Goal: Task Accomplishment & Management: Manage account settings

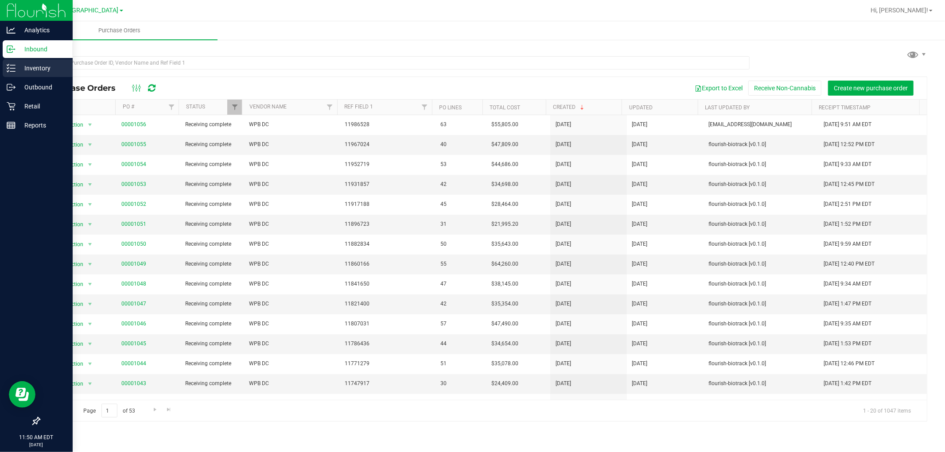
click at [30, 73] on p "Inventory" at bounding box center [41, 68] width 53 height 11
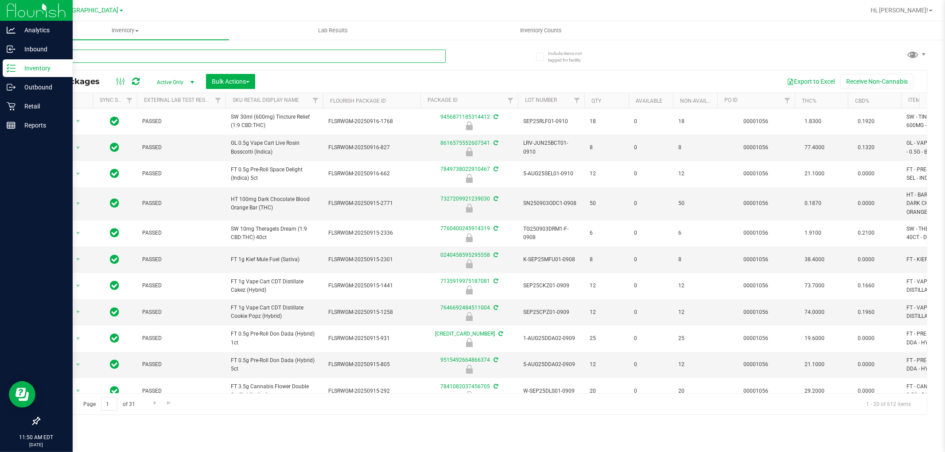
click at [104, 58] on input "text" at bounding box center [242, 56] width 407 height 13
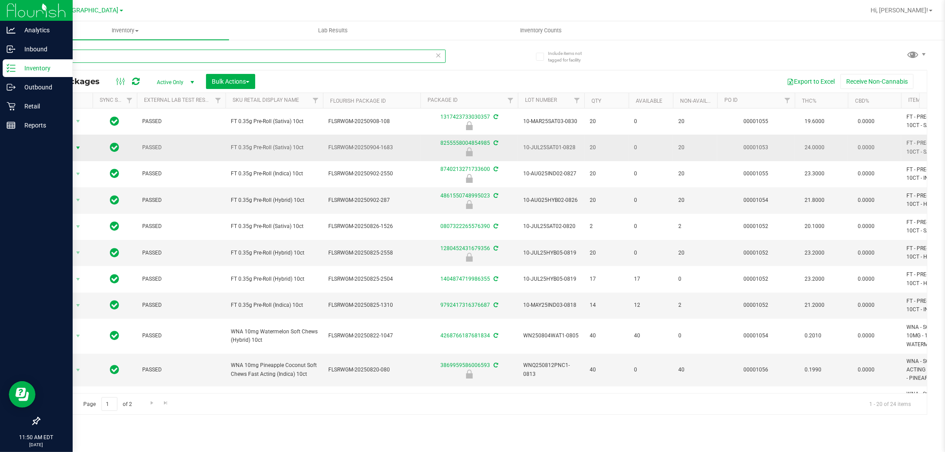
type input "10ct"
click at [67, 144] on span "Action" at bounding box center [60, 148] width 24 height 12
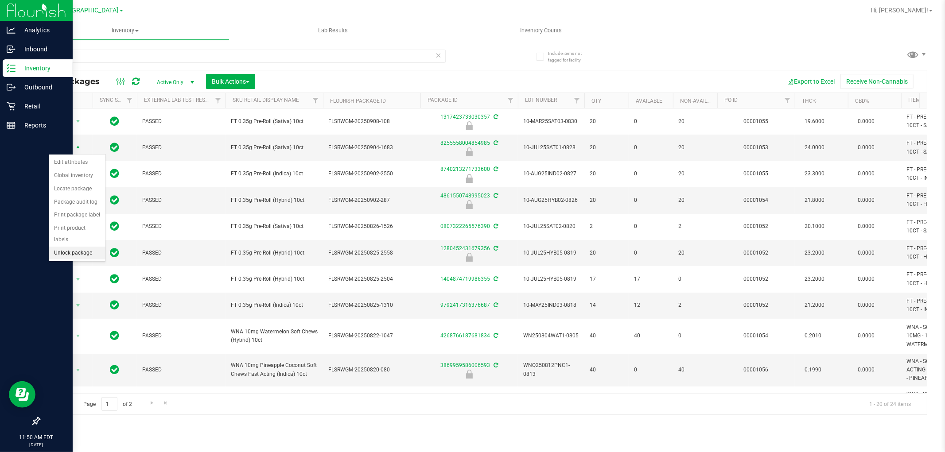
click at [73, 255] on li "Unlock package" at bounding box center [77, 253] width 57 height 13
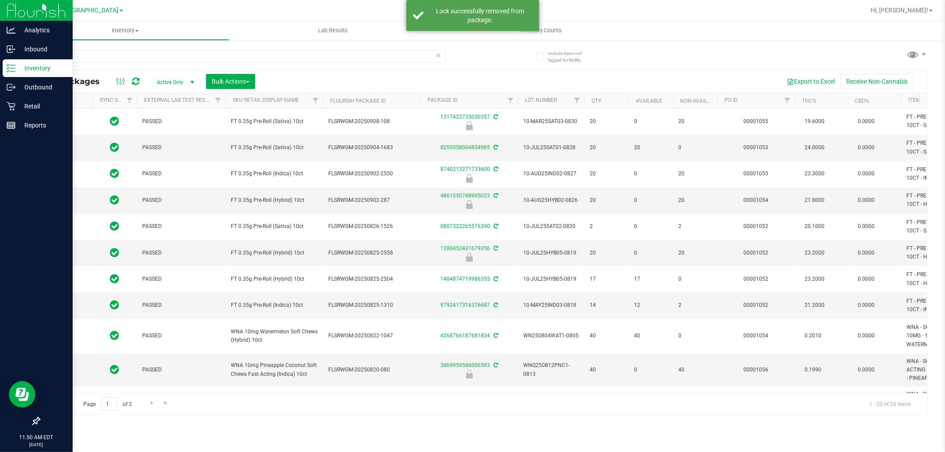
type input "2026-08-04"
type input "2026-08-12"
type input "2026-08-06"
type input "2026-07-30"
type input "2026-07-21"
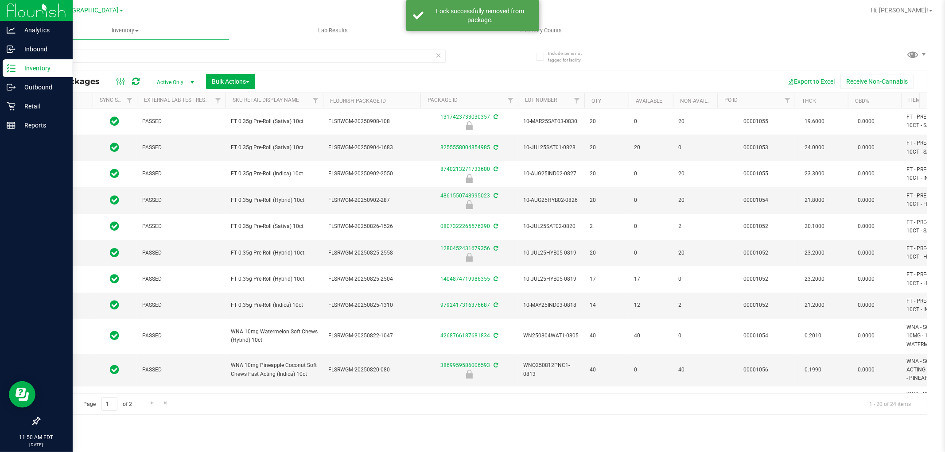
type input "2026-07-16"
type input "2026-07-07"
type input "2026-07-03"
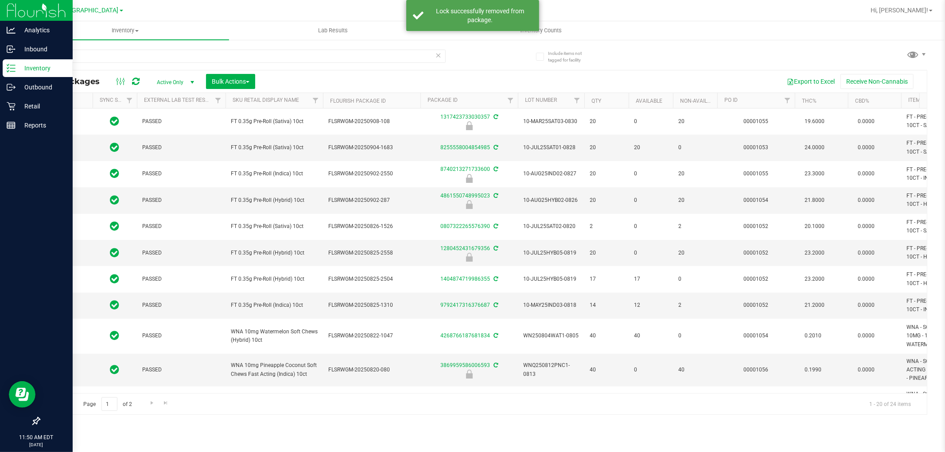
type input "2026-06-30"
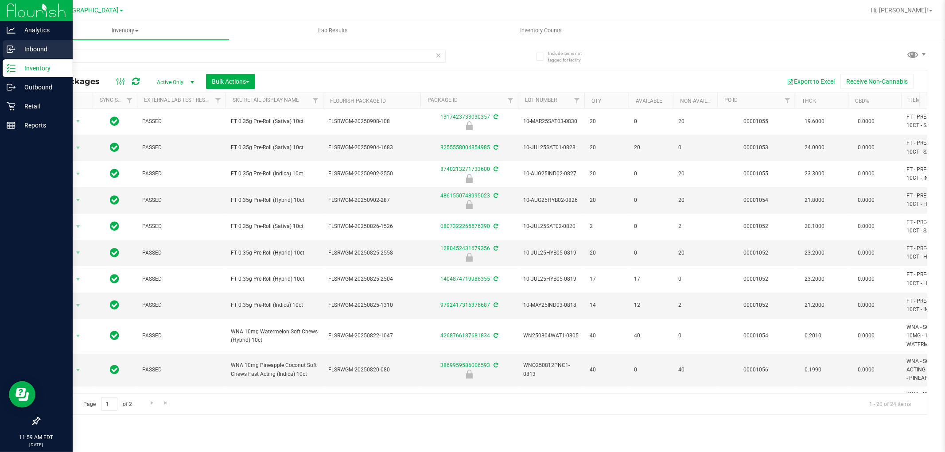
click at [32, 49] on p "Inbound" at bounding box center [41, 49] width 53 height 11
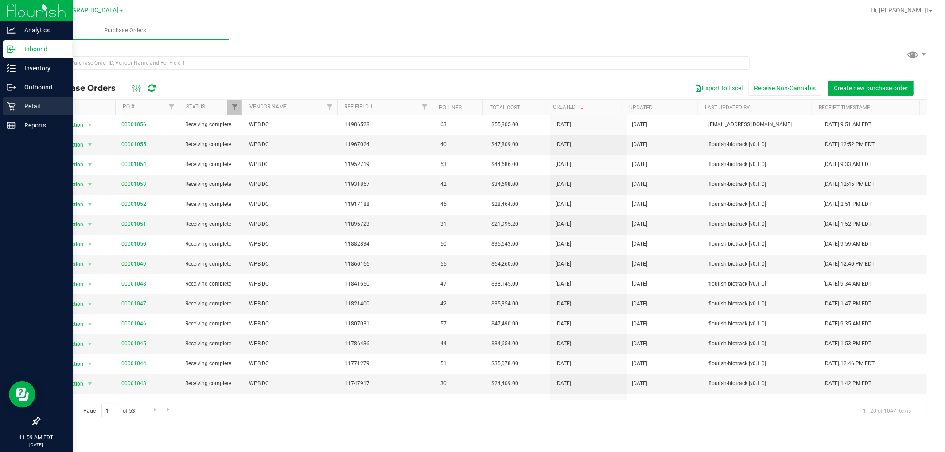
click at [34, 108] on p "Retail" at bounding box center [41, 106] width 53 height 11
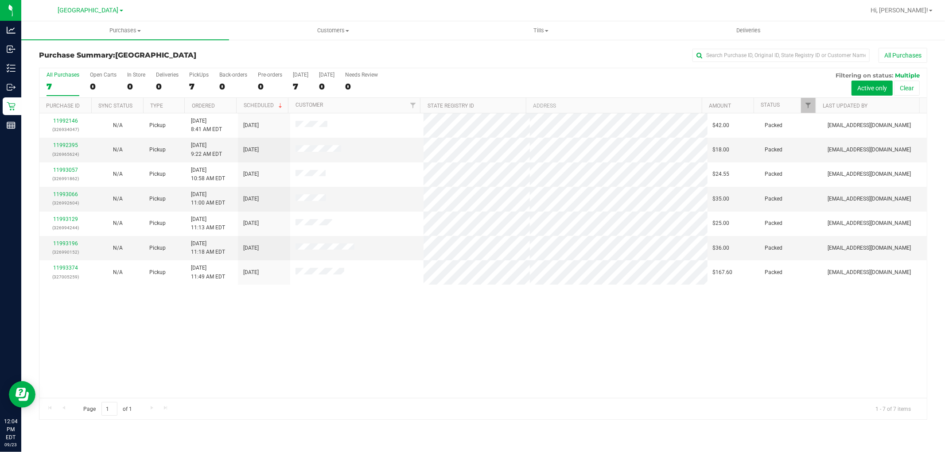
click at [258, 351] on div "11992146 (326934047) N/A Pickup 9/23/2025 8:41 AM EDT 9/23/2025 $42.00 Packed a…" at bounding box center [482, 255] width 887 height 285
drag, startPoint x: 543, startPoint y: 29, endPoint x: 530, endPoint y: 40, distance: 17.6
click at [543, 29] on span "Tills" at bounding box center [540, 31] width 207 height 8
click at [477, 54] on span "Manage tills" at bounding box center [467, 54] width 60 height 8
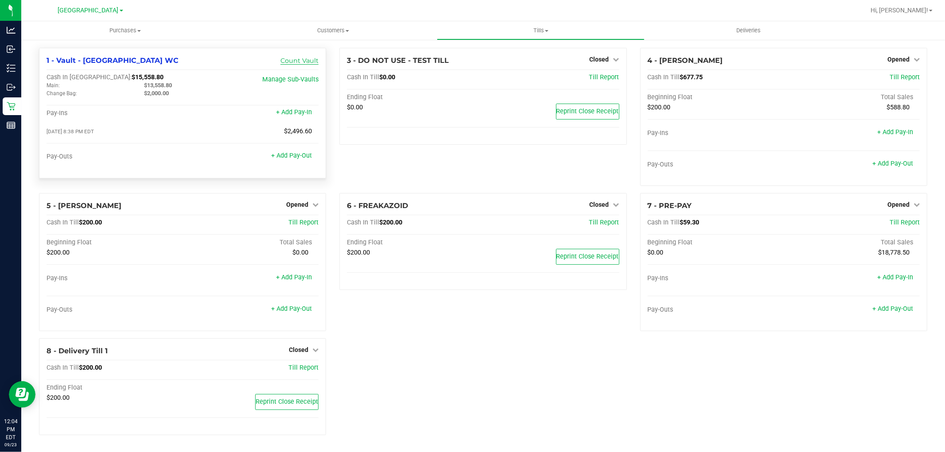
click at [291, 61] on link "Count Vault" at bounding box center [299, 61] width 38 height 8
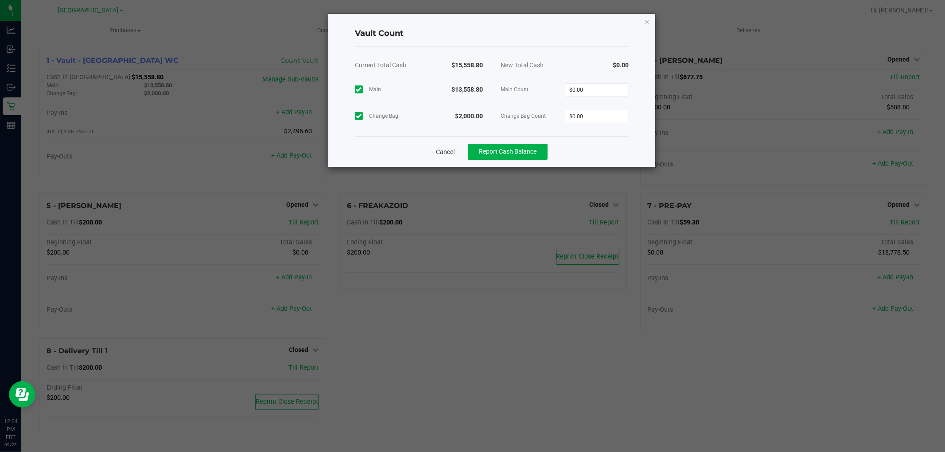
click at [437, 156] on link "Cancel" at bounding box center [445, 151] width 19 height 9
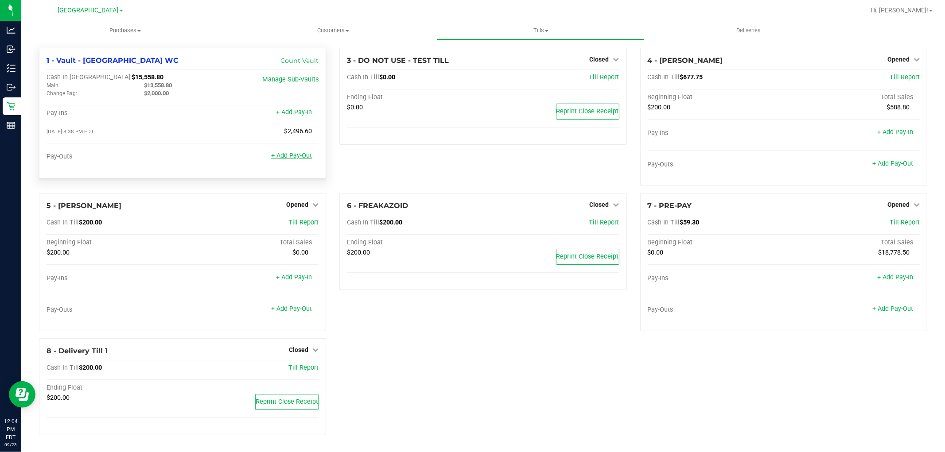
click at [293, 158] on link "+ Add Pay-Out" at bounding box center [291, 156] width 41 height 8
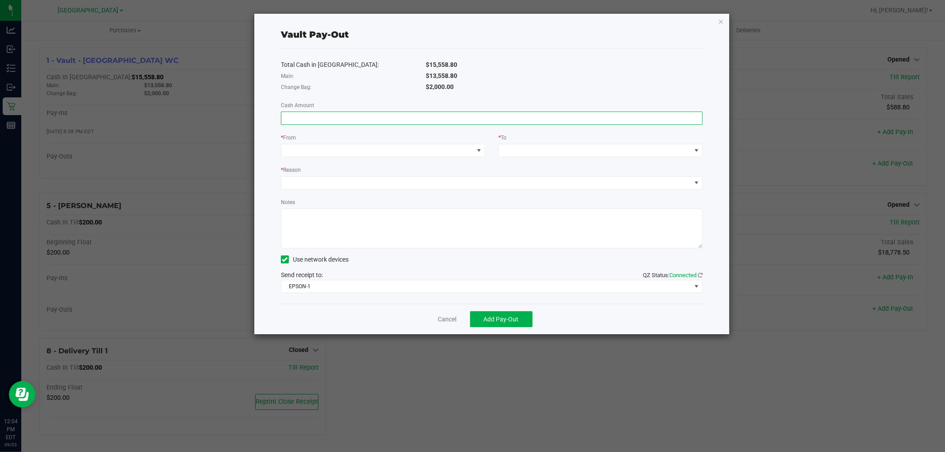
click at [410, 114] on input at bounding box center [491, 118] width 421 height 12
click at [470, 121] on input at bounding box center [491, 118] width 421 height 12
type input "$13,558.80"
click at [426, 162] on div "Total Cash in Vault: $15,558.80 Main: $13,558.80 Change Bag: $2,000.00 Cash Amo…" at bounding box center [492, 176] width 422 height 255
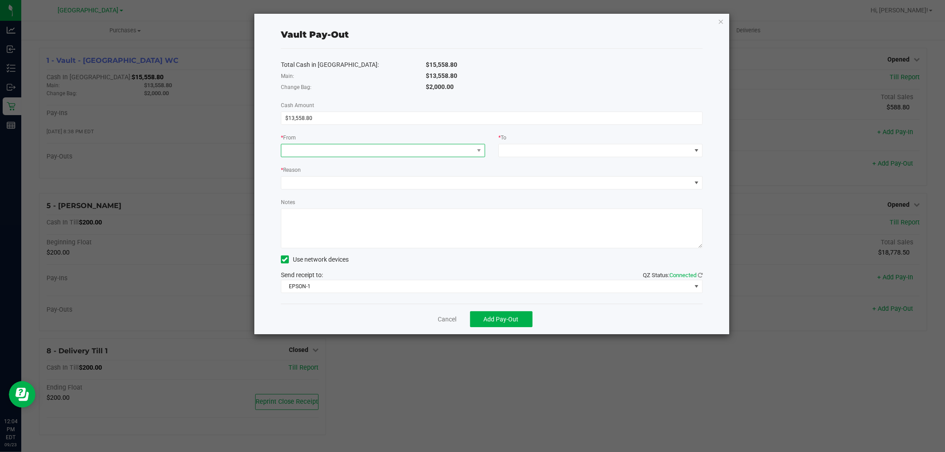
click at [395, 149] on span at bounding box center [377, 150] width 192 height 12
click at [369, 207] on span "(Vault - Delray Beach WC)" at bounding box center [338, 207] width 70 height 7
click at [529, 148] on span at bounding box center [595, 150] width 192 height 12
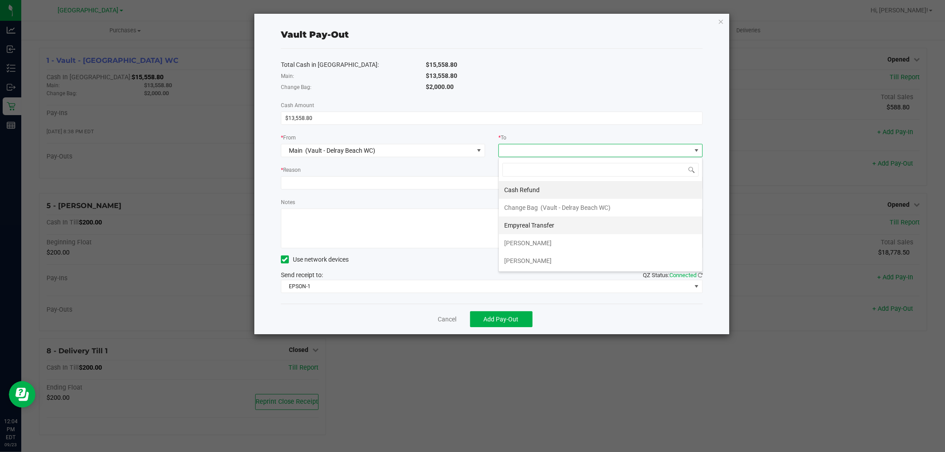
click at [537, 228] on span "Empyreal Transfer" at bounding box center [529, 225] width 50 height 7
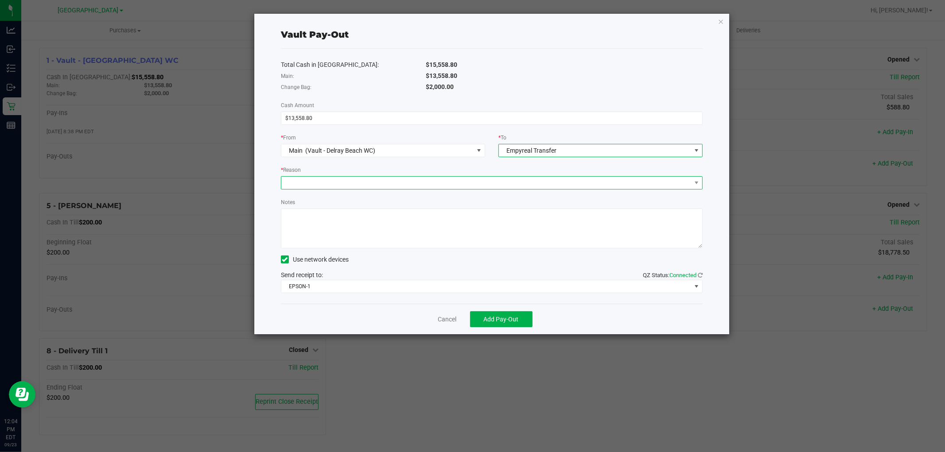
click at [387, 187] on span at bounding box center [486, 183] width 410 height 12
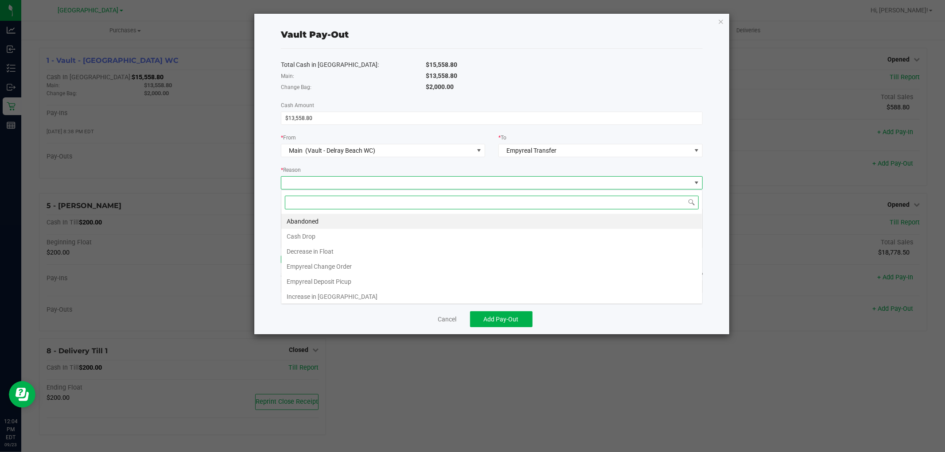
scroll to position [13, 422]
drag, startPoint x: 346, startPoint y: 278, endPoint x: 368, endPoint y: 248, distance: 37.1
click at [346, 278] on li "Empyreal Deposit Picup" at bounding box center [491, 281] width 421 height 15
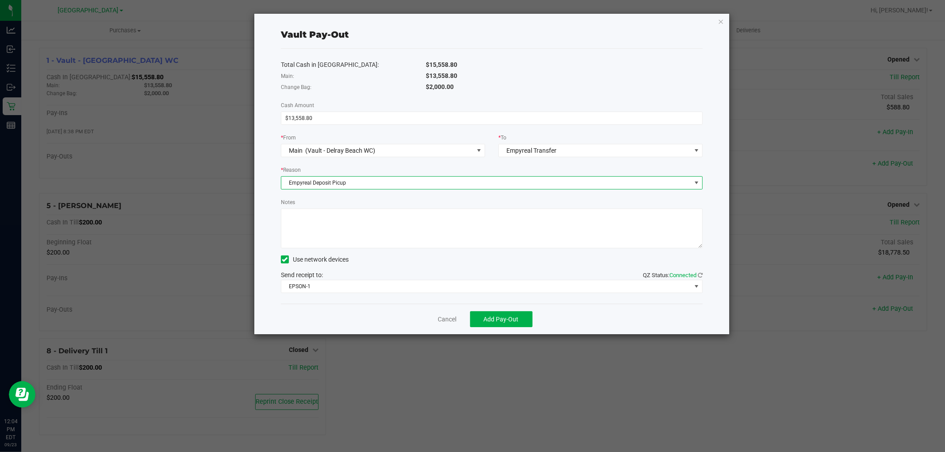
click at [365, 231] on textarea "Notes" at bounding box center [492, 229] width 422 height 40
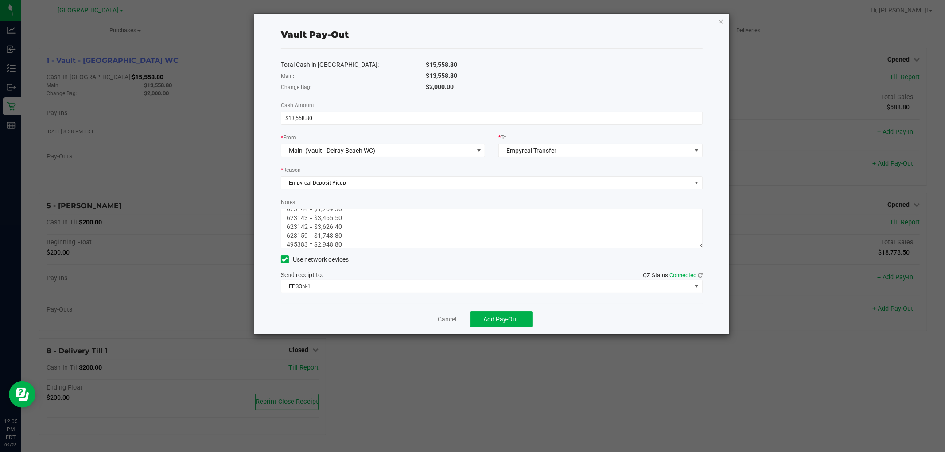
scroll to position [25, 0]
type textarea "5 Bags Empyreal Pickup 623144 = $1,769.30 623143 = $3,465.50 623142 = $3,626.40…"
click at [697, 289] on span at bounding box center [696, 286] width 7 height 7
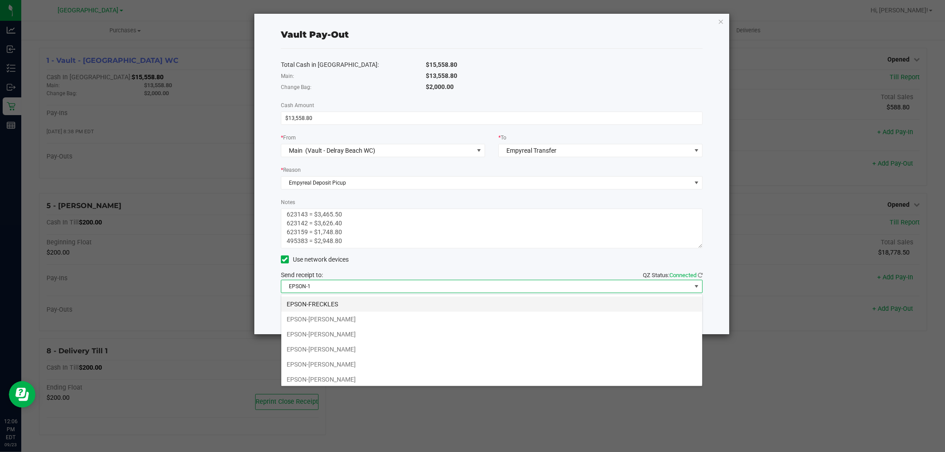
scroll to position [63, 0]
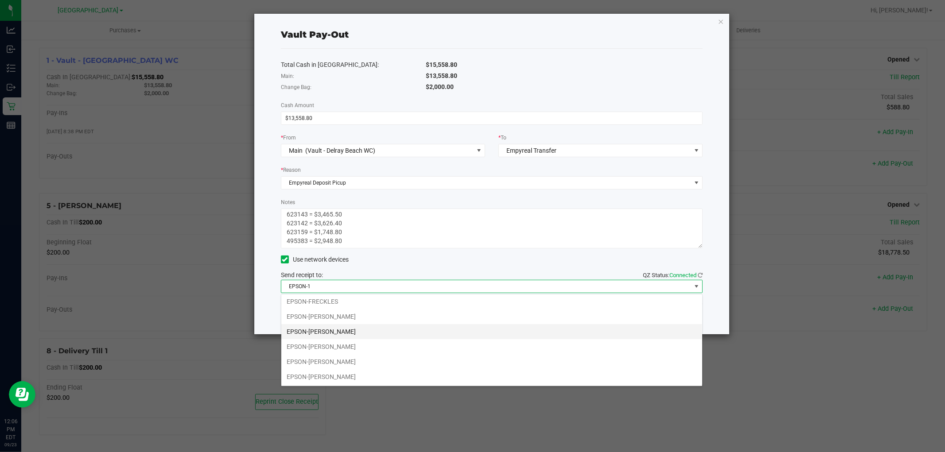
click at [347, 334] on li "EPSON-FRED HAMMOND" at bounding box center [491, 331] width 421 height 15
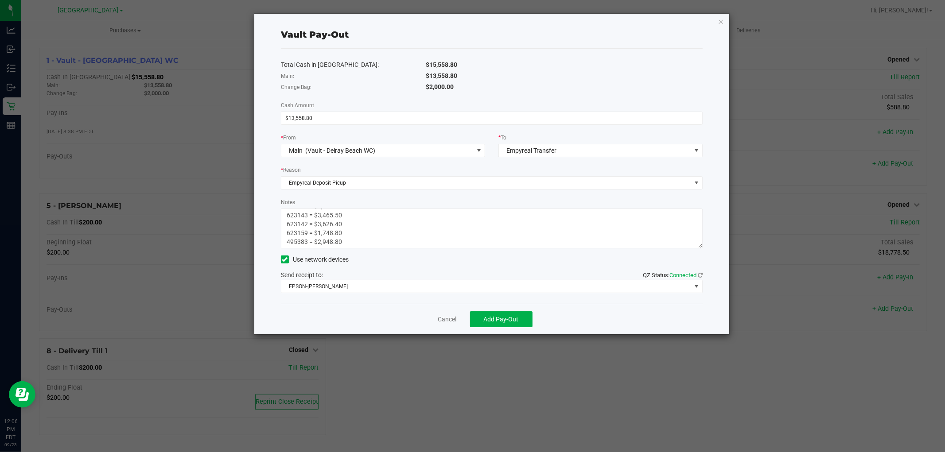
scroll to position [28, 0]
click at [372, 244] on textarea "Notes" at bounding box center [492, 229] width 422 height 40
click at [505, 316] on span "Add Pay-Out" at bounding box center [501, 319] width 35 height 7
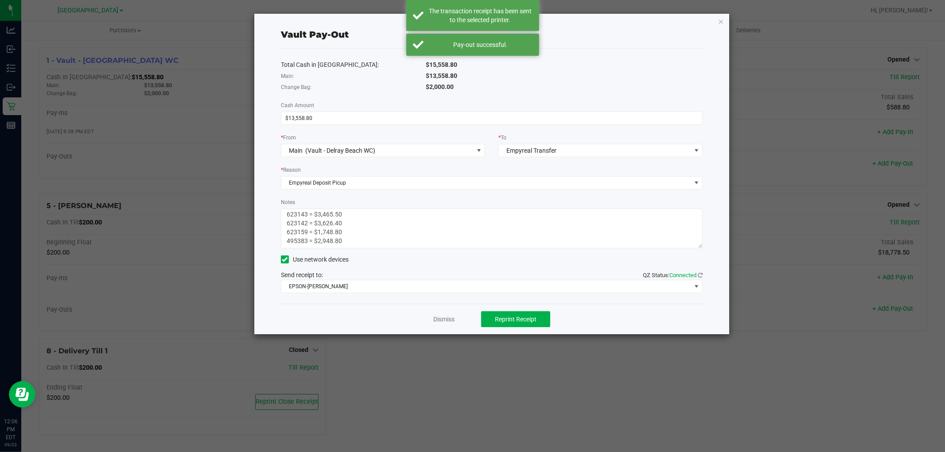
scroll to position [0, 0]
drag, startPoint x: 356, startPoint y: 233, endPoint x: 258, endPoint y: 189, distance: 107.6
click at [258, 189] on div "Vault Pay-Out Total Cash in Vault: $15,558.80 Main: $13,558.80 Change Bag: $2,0…" at bounding box center [491, 174] width 475 height 321
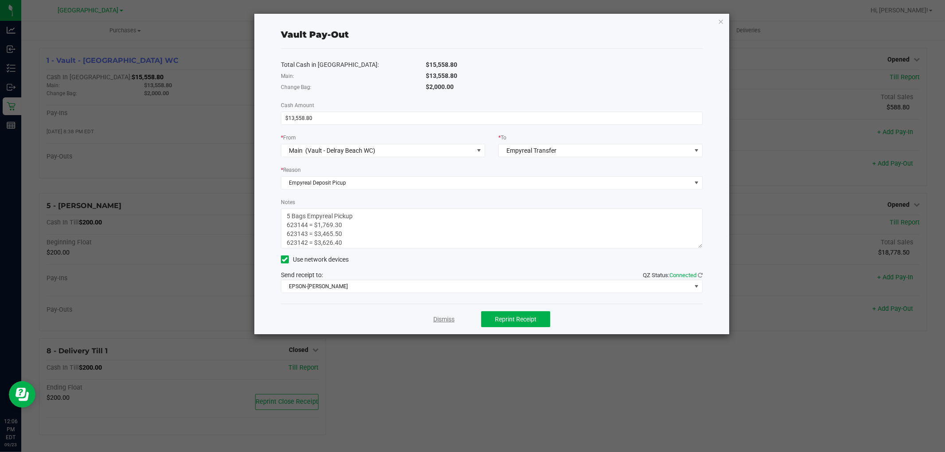
click at [446, 321] on link "Dismiss" at bounding box center [443, 319] width 21 height 9
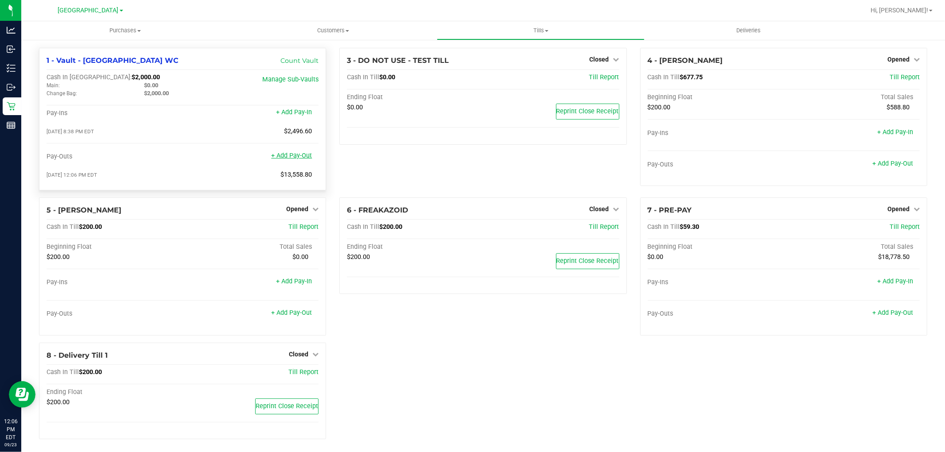
click at [295, 159] on link "+ Add Pay-Out" at bounding box center [291, 156] width 41 height 8
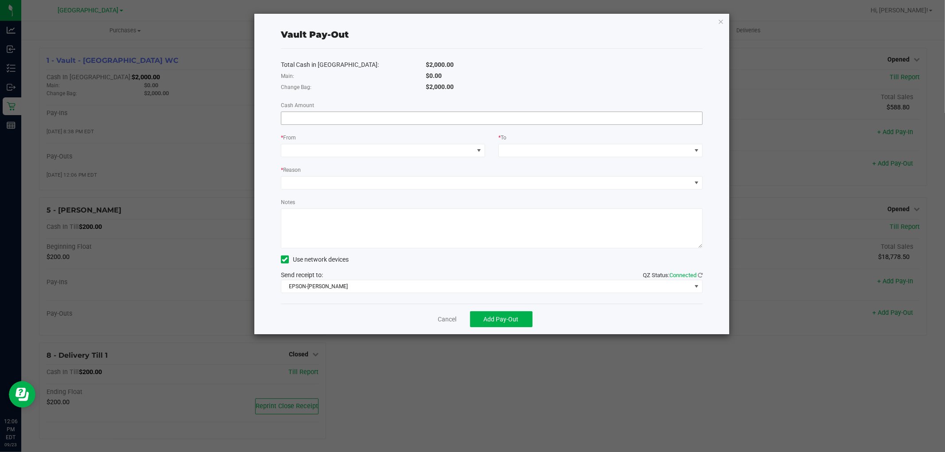
click at [360, 116] on input at bounding box center [491, 118] width 421 height 12
type input "$1,018.00"
drag, startPoint x: 614, startPoint y: 72, endPoint x: 447, endPoint y: 125, distance: 175.2
click at [612, 73] on div "$0.00" at bounding box center [564, 75] width 290 height 9
click at [404, 152] on span at bounding box center [377, 150] width 192 height 12
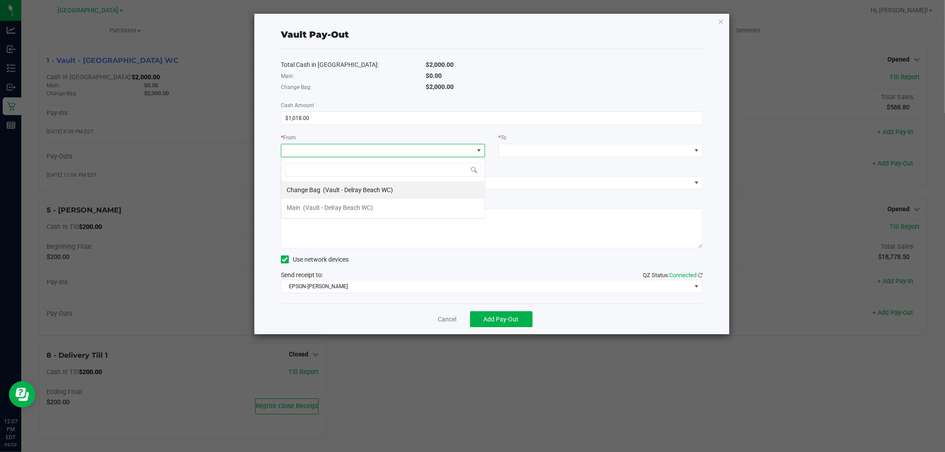
scroll to position [13, 204]
click at [352, 189] on span "(Vault - Delray Beach WC)" at bounding box center [358, 189] width 70 height 7
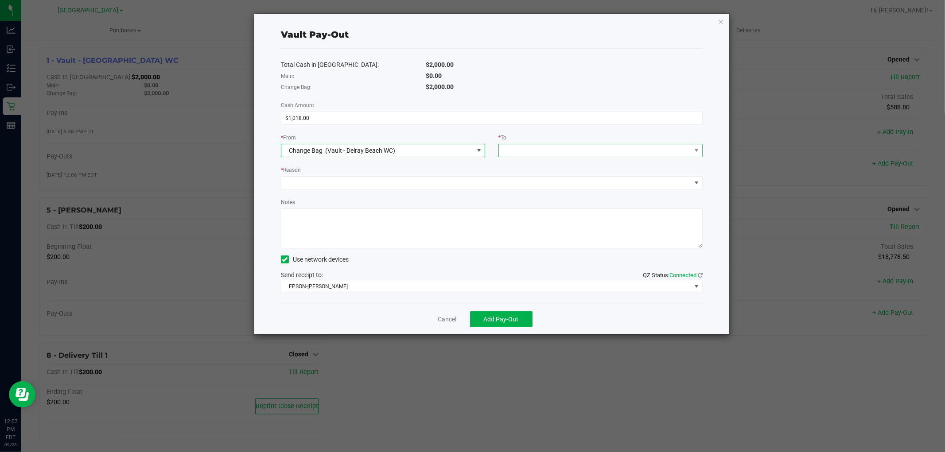
click at [536, 155] on span at bounding box center [595, 150] width 192 height 12
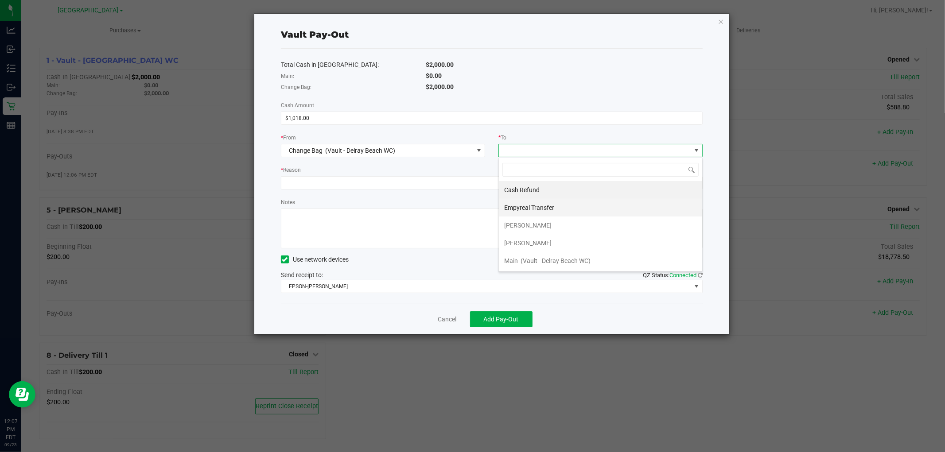
click at [538, 205] on span "Empyreal Transfer" at bounding box center [529, 207] width 50 height 7
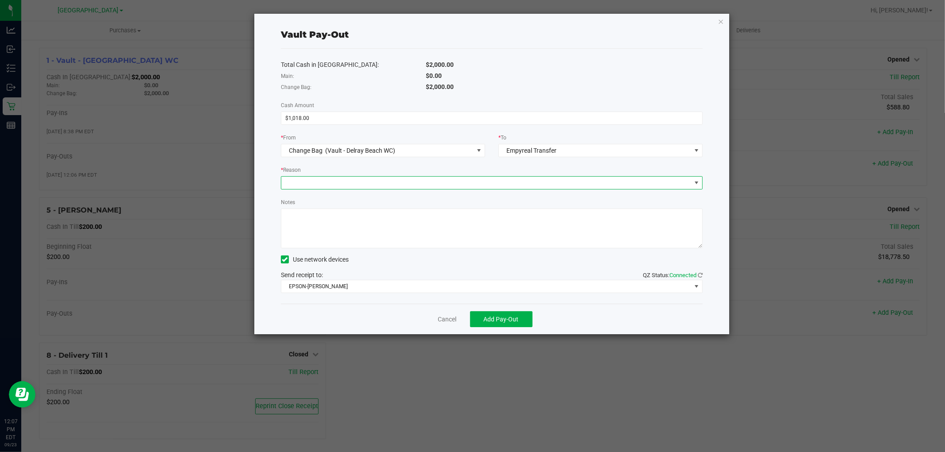
click at [407, 182] on span at bounding box center [486, 183] width 410 height 12
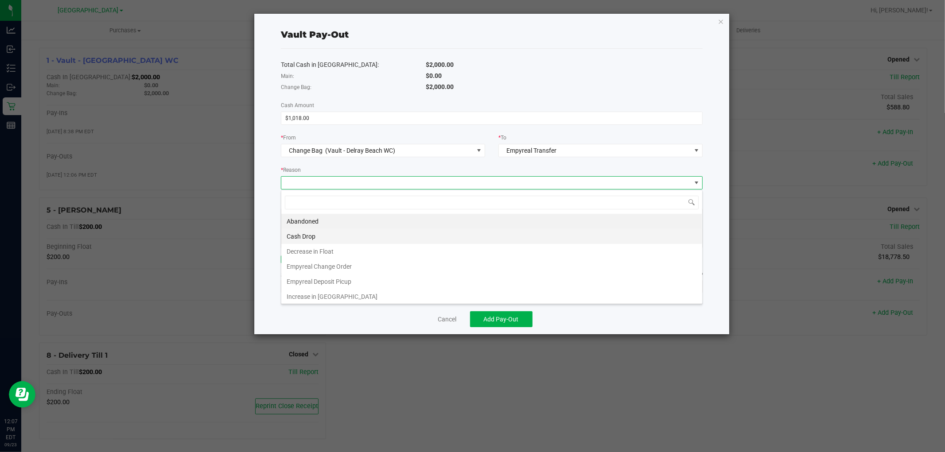
scroll to position [13, 422]
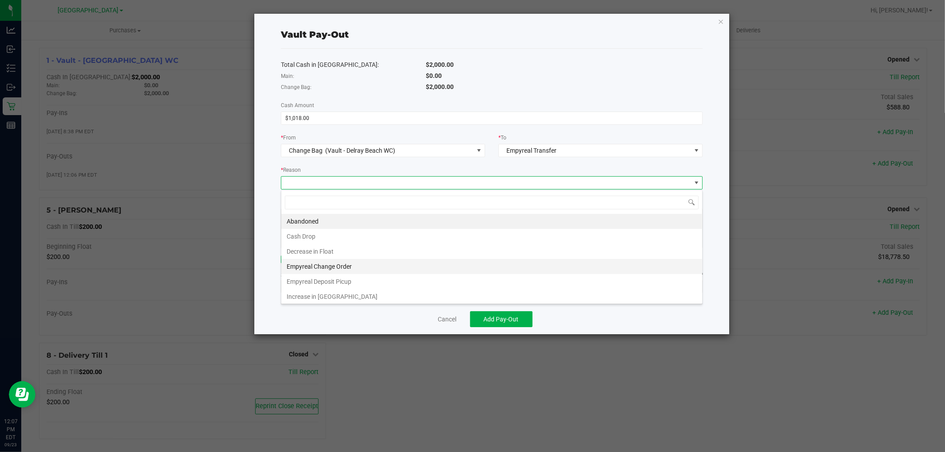
click at [351, 267] on li "Empyreal Change Order" at bounding box center [491, 266] width 421 height 15
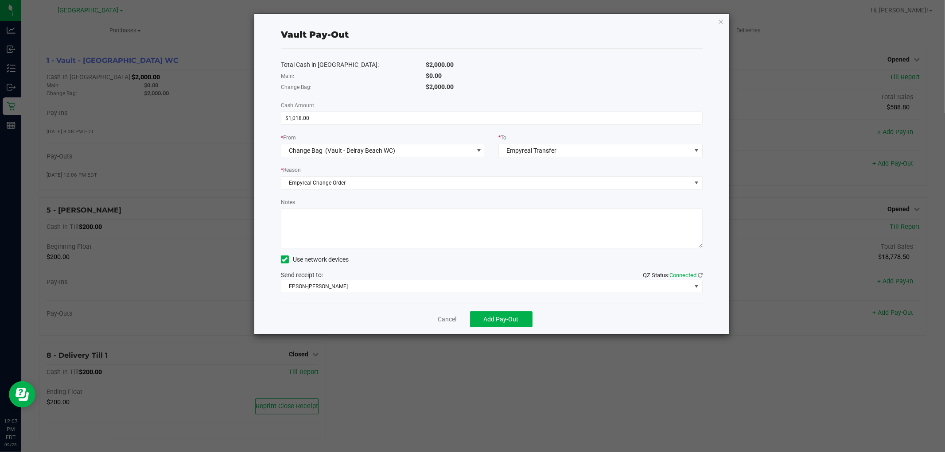
click at [346, 223] on textarea "Notes" at bounding box center [492, 229] width 422 height 40
drag, startPoint x: 385, startPoint y: 221, endPoint x: 167, endPoint y: 207, distance: 218.3
click at [167, 207] on ngb-modal-window "Vault Pay-Out Total Cash in Vault: $2,000.00 Main: $0.00 Change Bag: $2,000.00 …" at bounding box center [475, 226] width 951 height 452
type textarea "$1,018 Change Order Recieved"
click at [492, 319] on span "Add Pay-Out" at bounding box center [501, 319] width 35 height 7
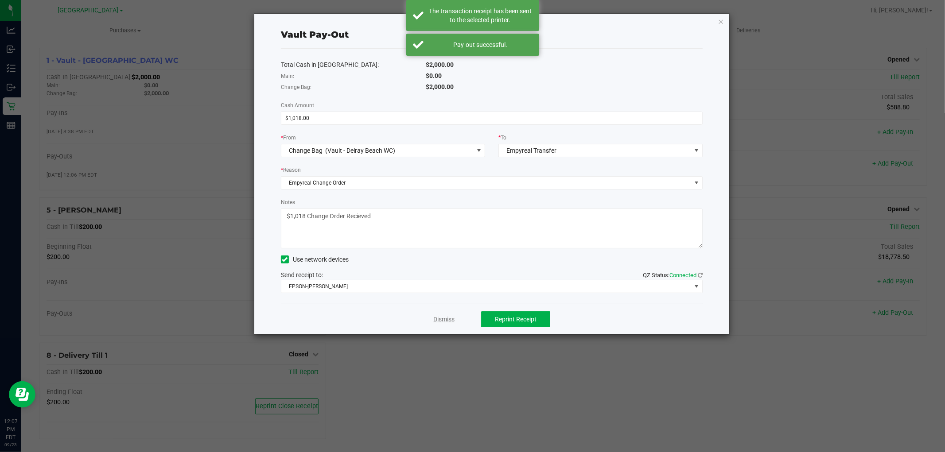
click at [449, 321] on link "Dismiss" at bounding box center [443, 319] width 21 height 9
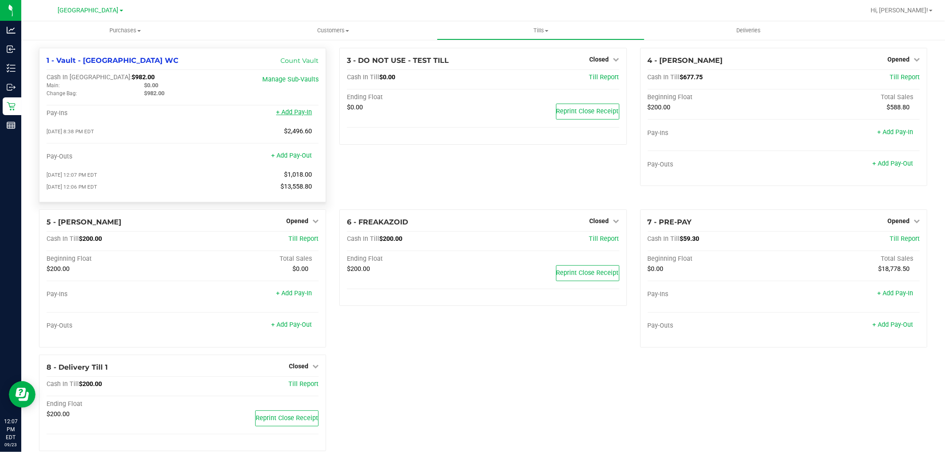
click at [298, 116] on link "+ Add Pay-In" at bounding box center [294, 112] width 36 height 8
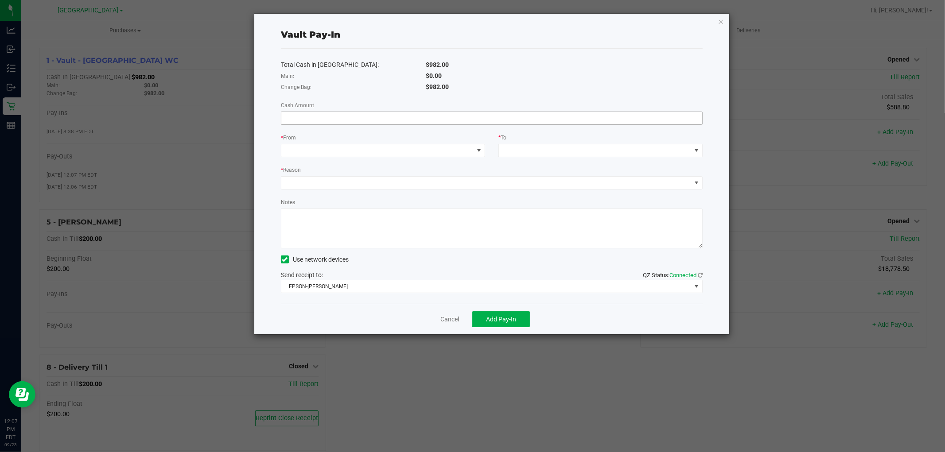
click at [406, 118] on input at bounding box center [491, 118] width 421 height 12
type input "$1,018.00"
click at [540, 75] on div "$0.00" at bounding box center [564, 75] width 290 height 9
click at [459, 153] on span at bounding box center [377, 150] width 192 height 12
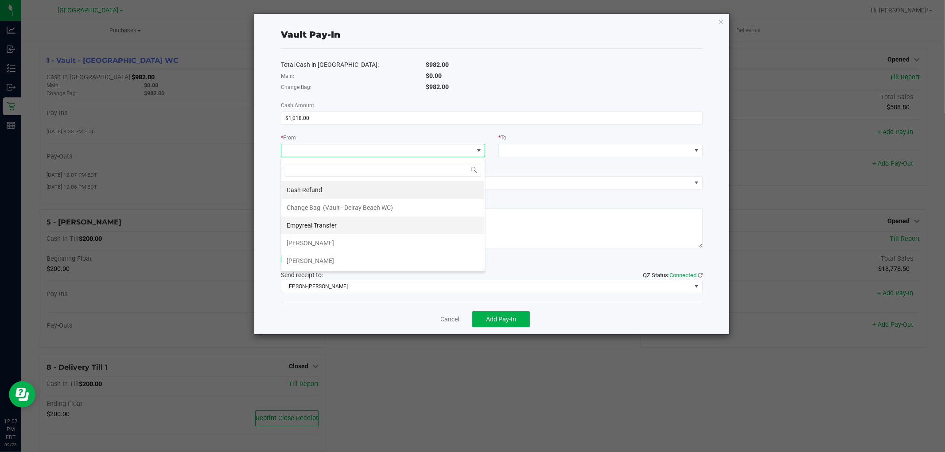
scroll to position [13, 204]
click at [337, 226] on div "Empyreal Transfer" at bounding box center [312, 225] width 51 height 16
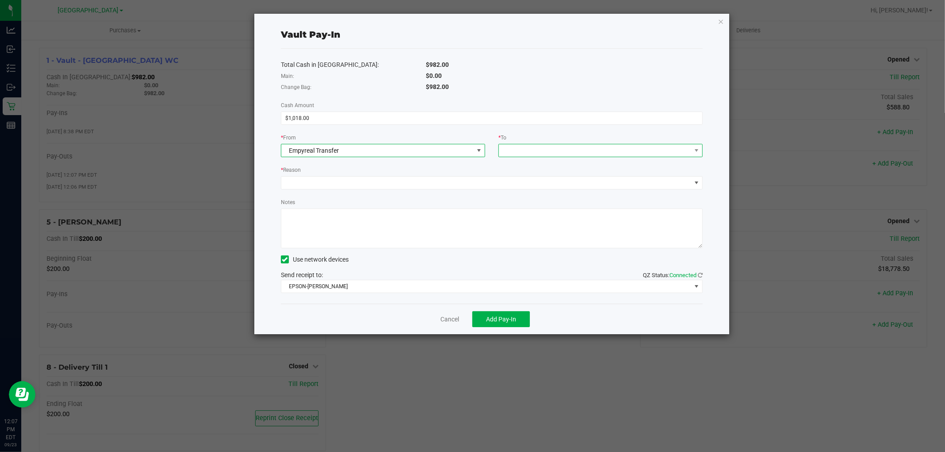
click at [579, 155] on span at bounding box center [595, 150] width 192 height 12
click at [550, 194] on div "Change Bag (Vault - Delray Beach WC)" at bounding box center [557, 190] width 106 height 16
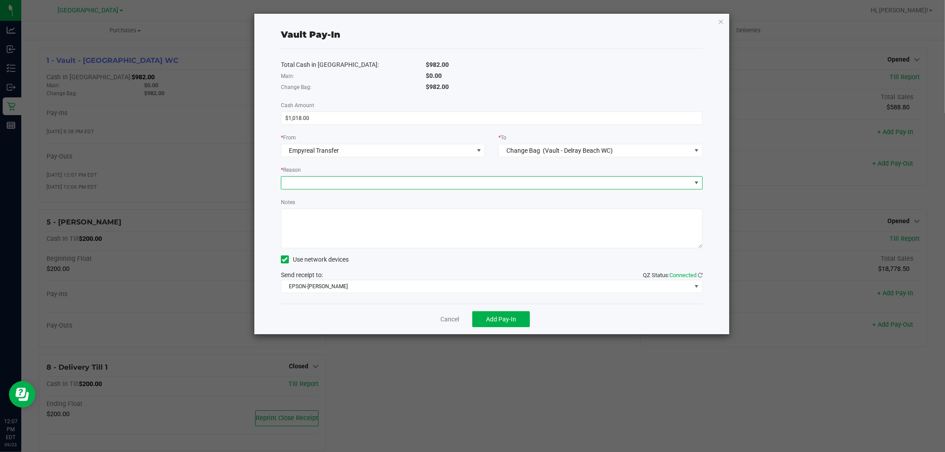
click at [391, 185] on span at bounding box center [486, 183] width 410 height 12
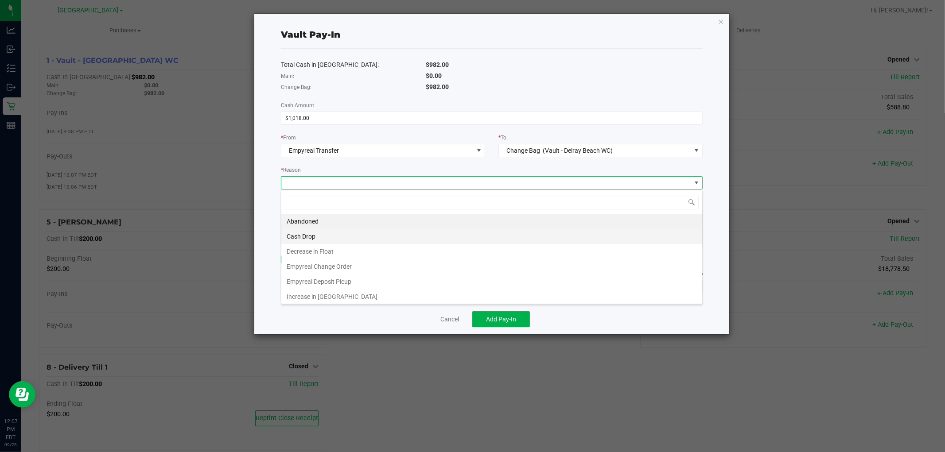
scroll to position [13, 422]
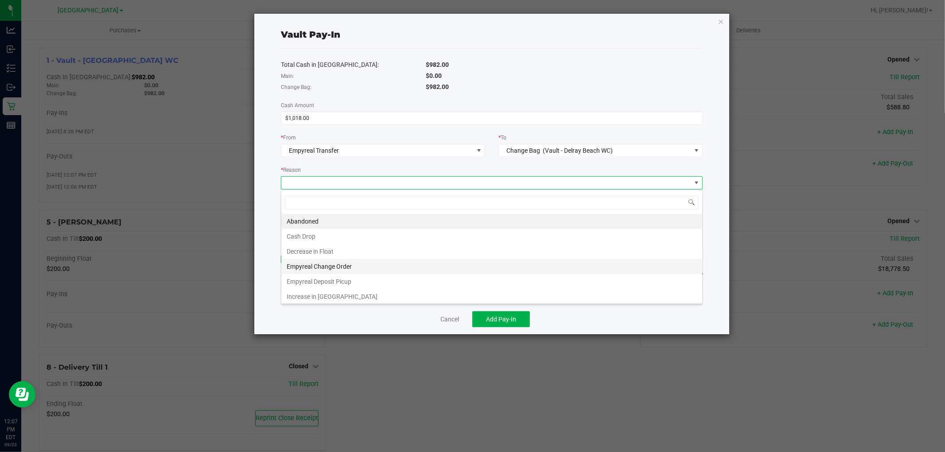
click at [336, 267] on li "Empyreal Change Order" at bounding box center [491, 266] width 421 height 15
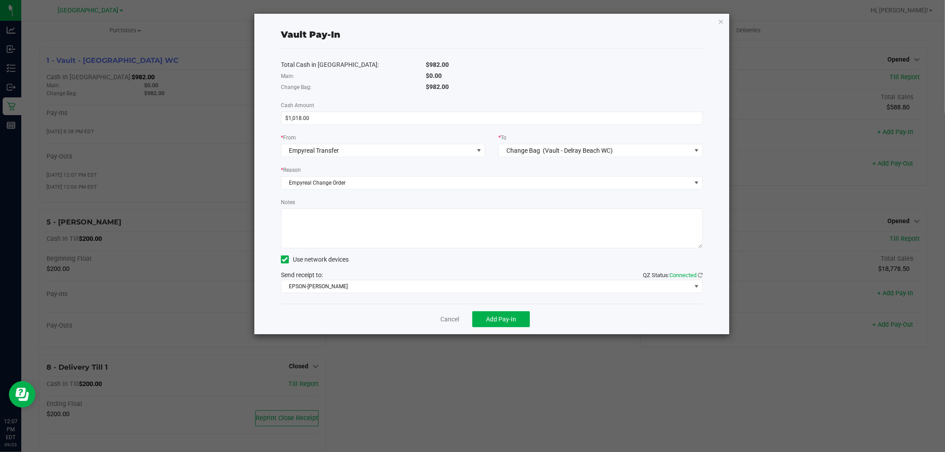
click at [325, 232] on textarea "Notes" at bounding box center [492, 229] width 422 height 40
paste textarea "$1,018 Change Order Recieved"
type textarea "$1,018 Change Order Recieved"
click at [505, 317] on span "Add Pay-In" at bounding box center [501, 319] width 30 height 7
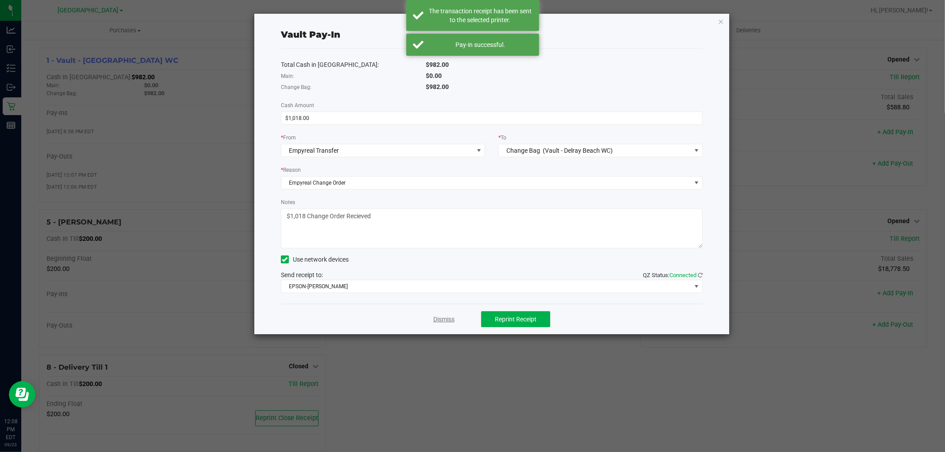
click at [445, 321] on link "Dismiss" at bounding box center [443, 319] width 21 height 9
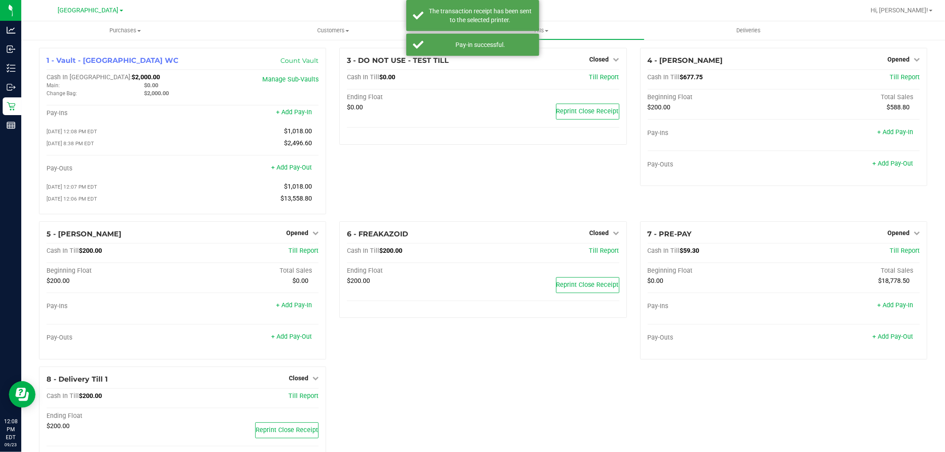
click at [460, 174] on div "3 - DO NOT USE - TEST TILL Closed Open Till Cash In Till $0.00 Till Report Endi…" at bounding box center [483, 135] width 300 height 174
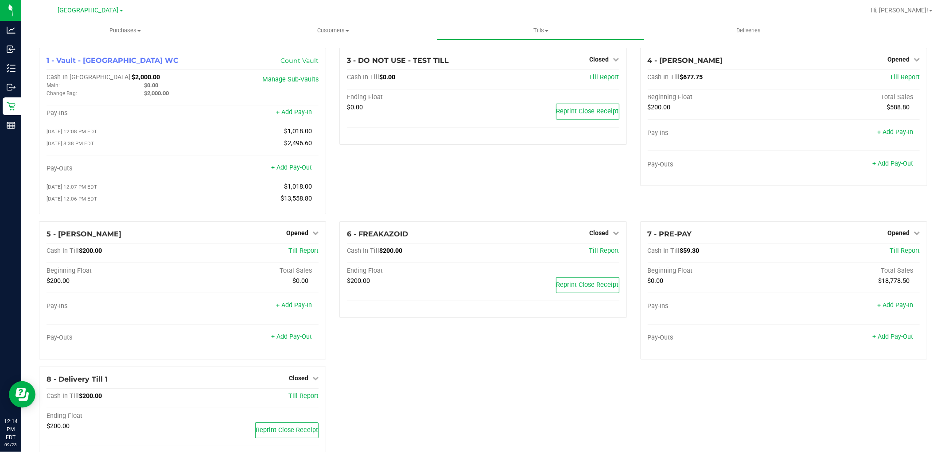
click at [573, 395] on div "1 - Vault - Delray Beach WC Count Vault Cash In Vault: $2,000.00 Main: $0.00 Ch…" at bounding box center [482, 259] width 901 height 422
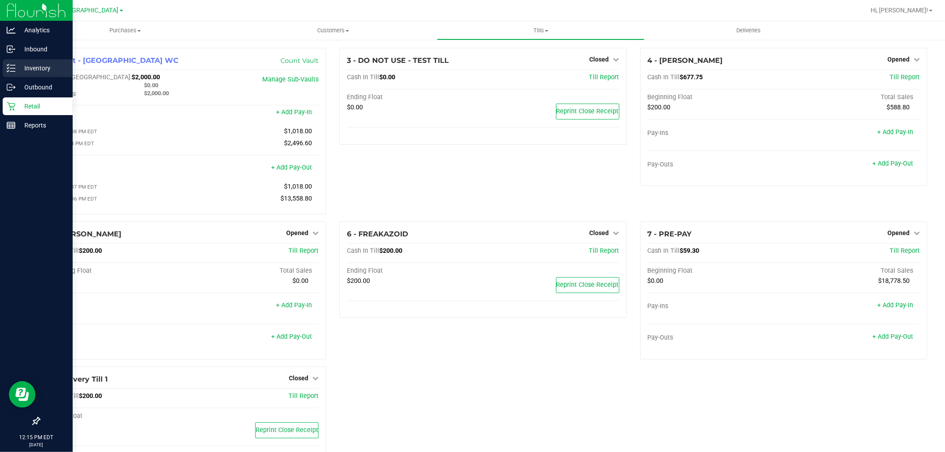
click at [36, 70] on p "Inventory" at bounding box center [41, 68] width 53 height 11
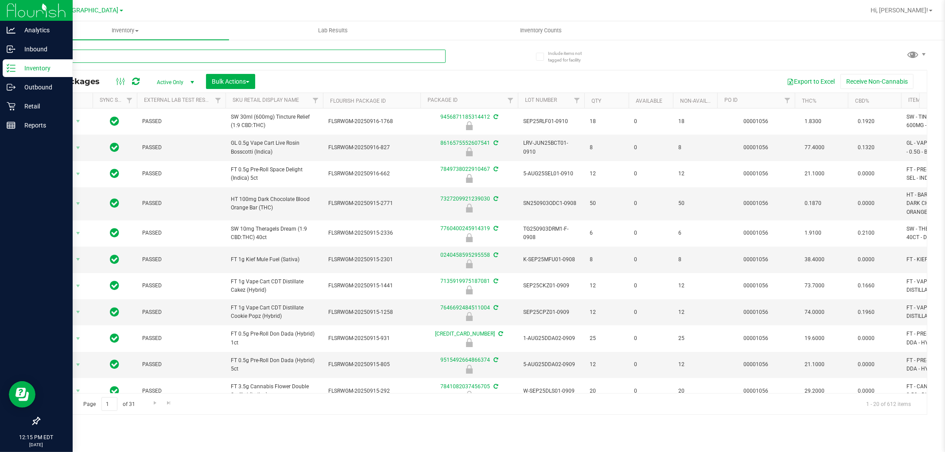
click at [106, 58] on input "text" at bounding box center [242, 56] width 407 height 13
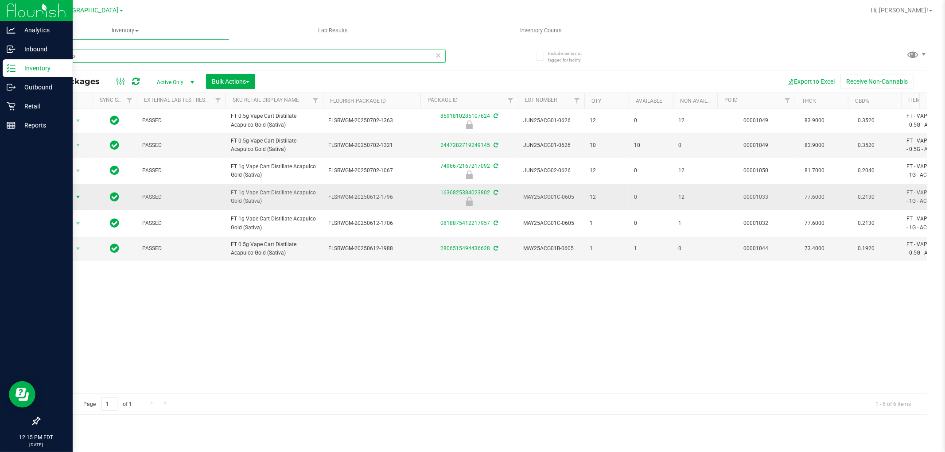
type input "acapulco"
click at [66, 197] on span "Action" at bounding box center [60, 197] width 24 height 12
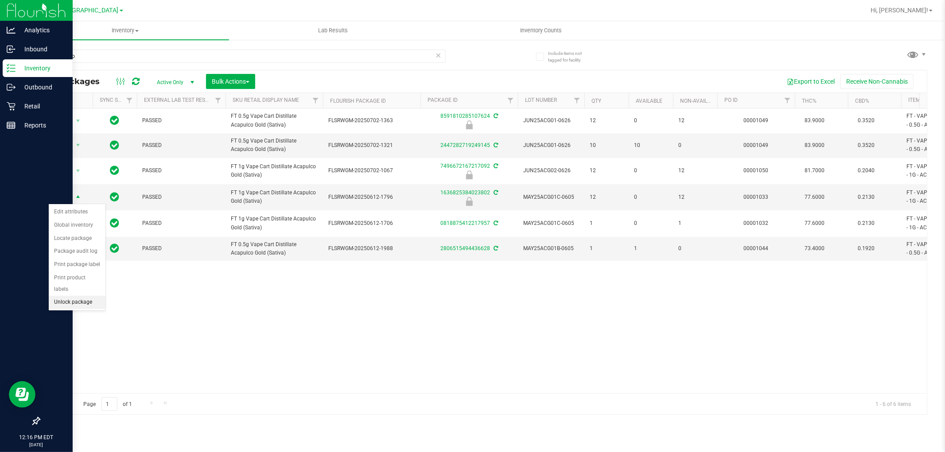
click at [68, 306] on li "Unlock package" at bounding box center [77, 302] width 57 height 13
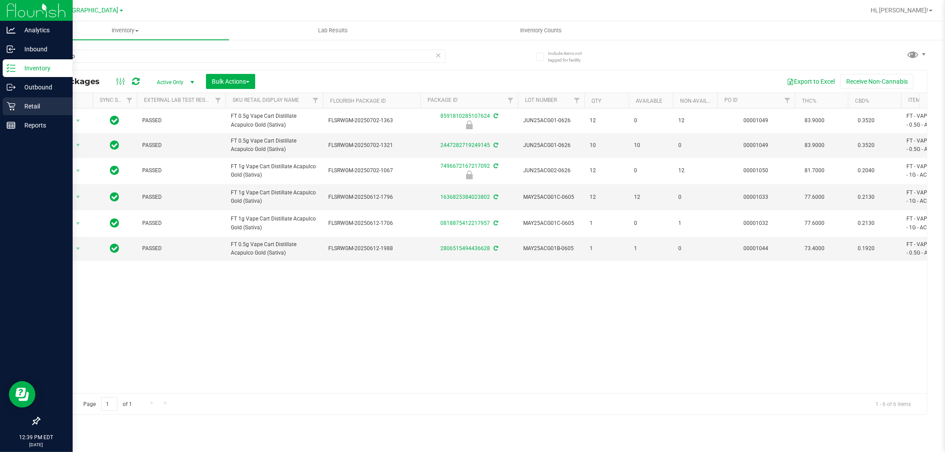
click at [34, 104] on p "Retail" at bounding box center [41, 106] width 53 height 11
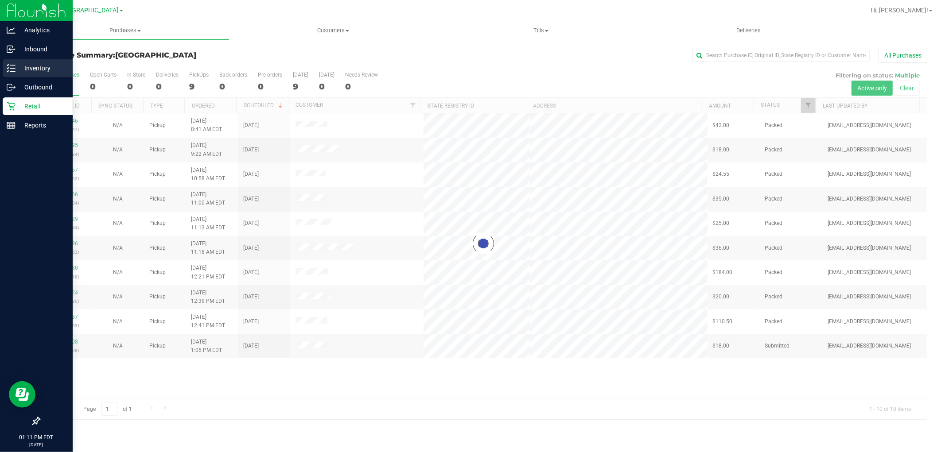
click at [21, 65] on p "Inventory" at bounding box center [41, 68] width 53 height 11
click at [25, 65] on p "Inventory" at bounding box center [41, 68] width 53 height 11
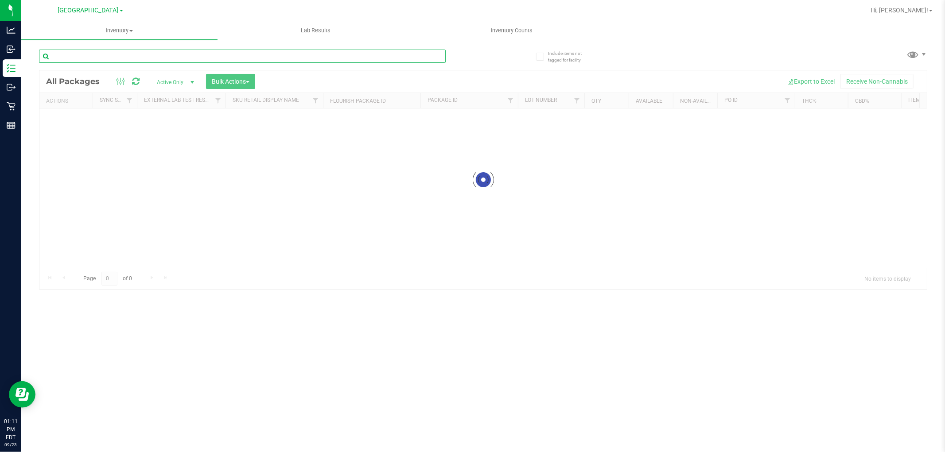
click at [128, 60] on input "text" at bounding box center [242, 56] width 407 height 13
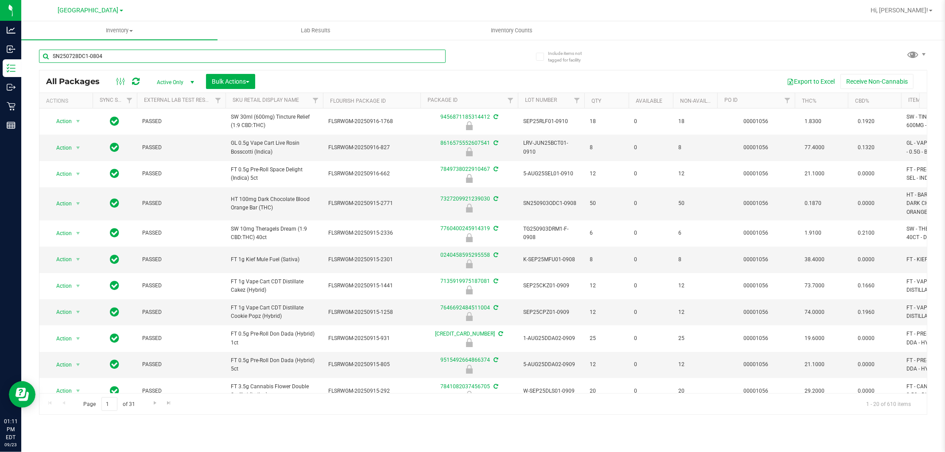
type input "SN250728DC1-0804"
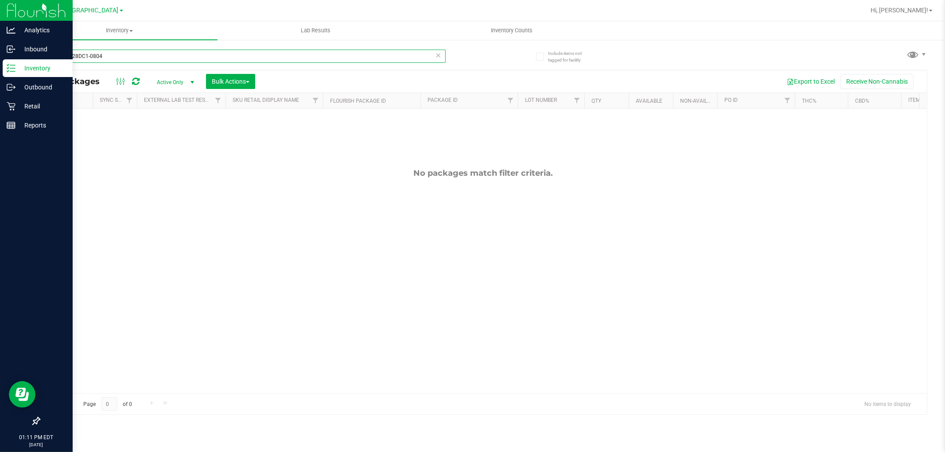
drag, startPoint x: 134, startPoint y: 59, endPoint x: 0, endPoint y: 15, distance: 140.9
click at [0, 15] on div "Analytics Inbound Inventory Outbound Retail Reports 01:11 PM EDT [DATE] 09/23 […" at bounding box center [472, 226] width 945 height 452
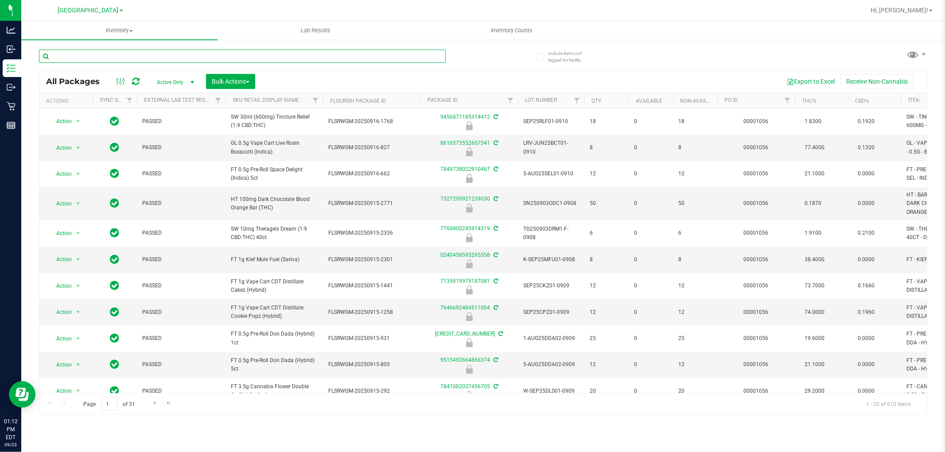
paste input "SN250728DC1-0804"
type input "SN250728DC1-0804"
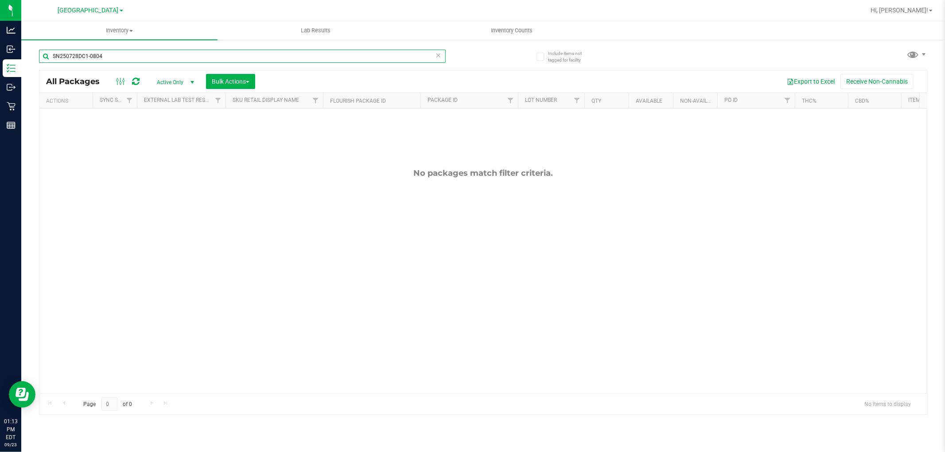
drag, startPoint x: 132, startPoint y: 59, endPoint x: 0, endPoint y: -4, distance: 146.6
click at [0, 0] on html "Analytics Inbound Inventory Outbound Retail Reports 01:13 PM EDT [DATE] 09/23 […" at bounding box center [472, 226] width 945 height 452
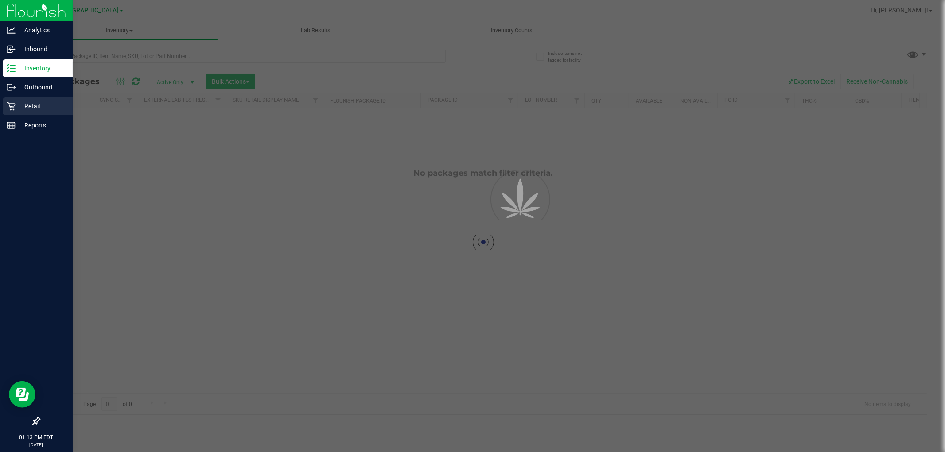
click at [15, 107] on p "Retail" at bounding box center [41, 106] width 53 height 11
